Goal: Book appointment/travel/reservation

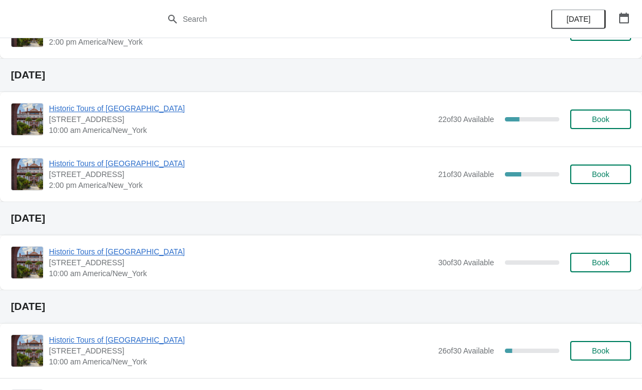
scroll to position [163, 0]
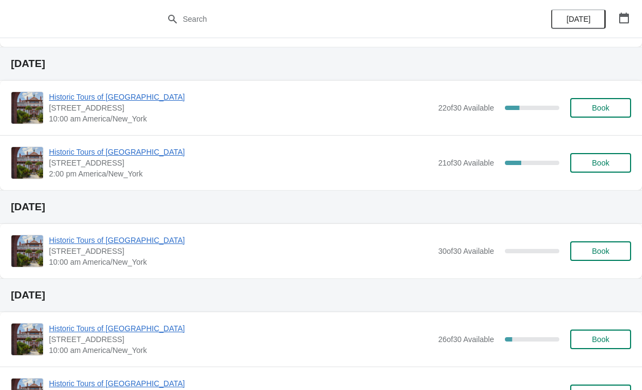
click at [599, 252] on span "Book" at bounding box center [600, 251] width 17 height 9
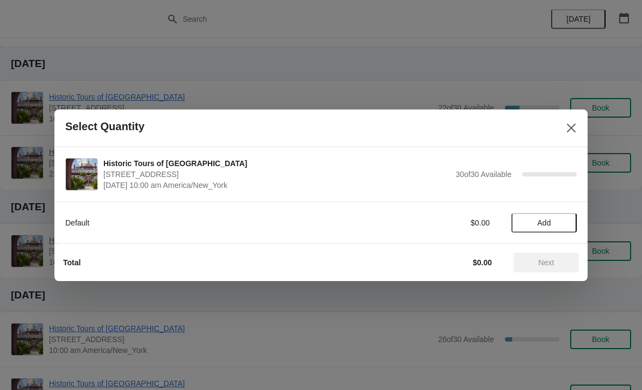
click at [560, 225] on span "Add" at bounding box center [544, 222] width 46 height 9
click at [559, 226] on icon at bounding box center [562, 222] width 11 height 11
click at [536, 264] on span "Next" at bounding box center [547, 262] width 48 height 9
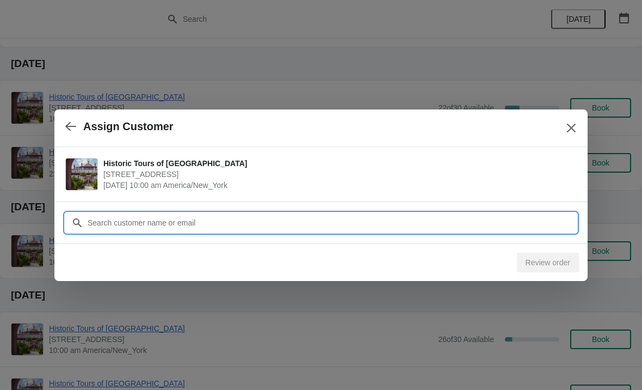
click at [284, 215] on input "Customer" at bounding box center [332, 223] width 490 height 20
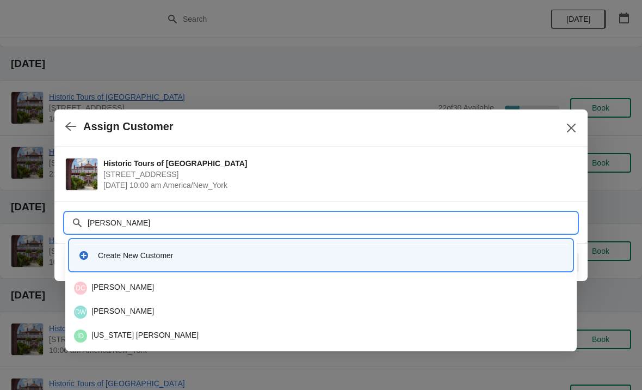
type input "[PERSON_NAME]"
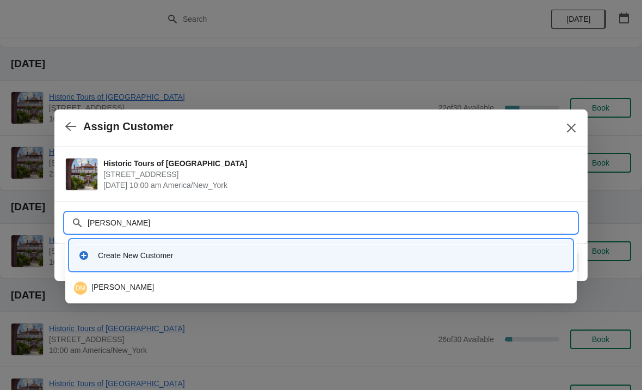
click at [338, 245] on div "Create New Customer" at bounding box center [321, 255] width 494 height 22
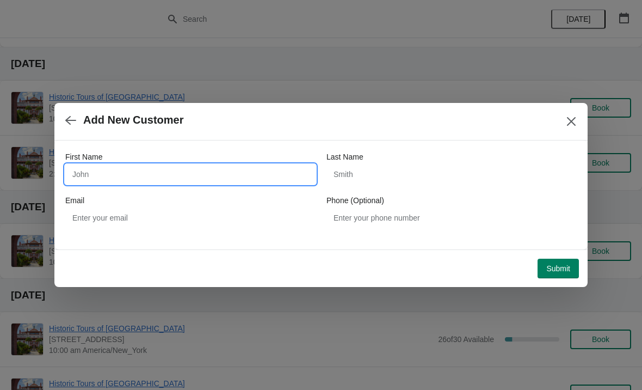
click at [222, 168] on input "First Name" at bounding box center [190, 174] width 250 height 20
type input "[PERSON_NAME]"
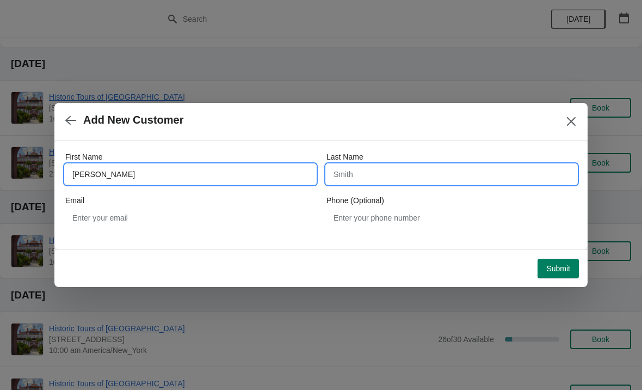
click at [408, 173] on input "Last Name" at bounding box center [452, 174] width 250 height 20
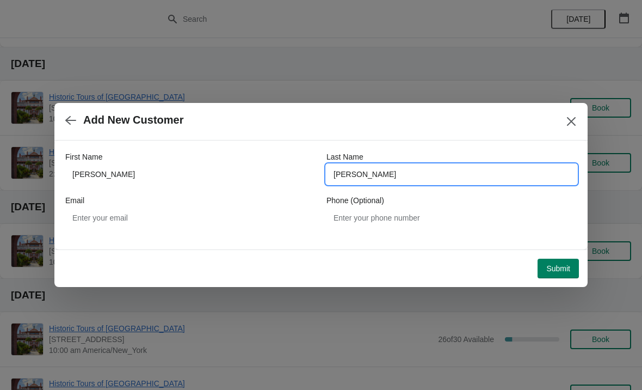
type input "[PERSON_NAME]"
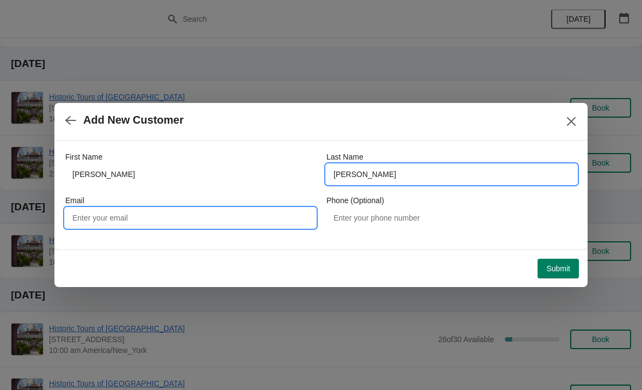
click at [213, 220] on input "Email" at bounding box center [190, 218] width 250 height 20
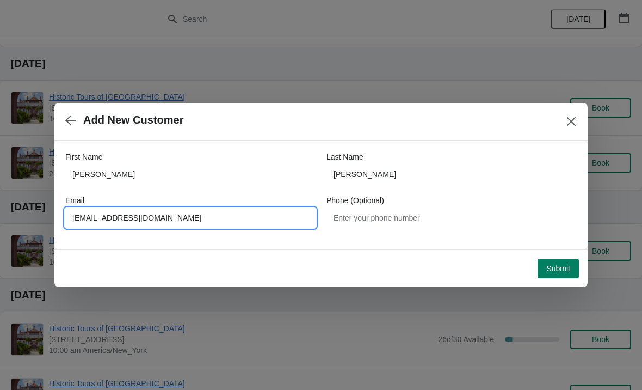
type input "[EMAIL_ADDRESS][DOMAIN_NAME]"
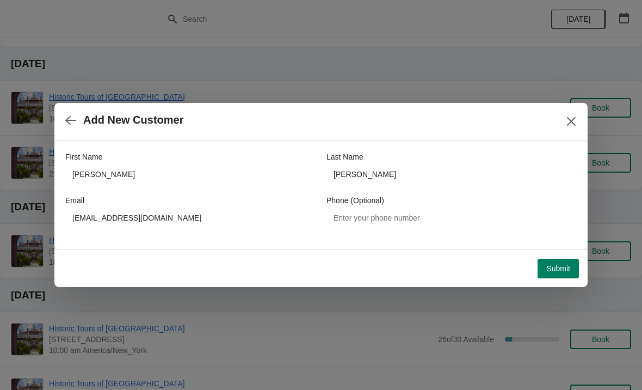
click at [557, 272] on span "Submit" at bounding box center [558, 268] width 24 height 9
